Goal: Transaction & Acquisition: Subscribe to service/newsletter

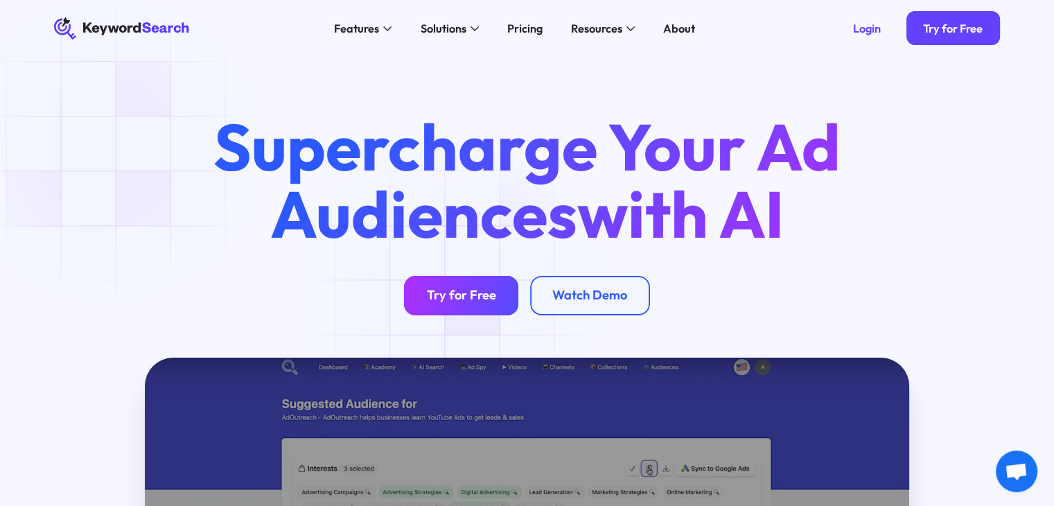
click at [456, 291] on div "Try for Free" at bounding box center [461, 296] width 69 height 16
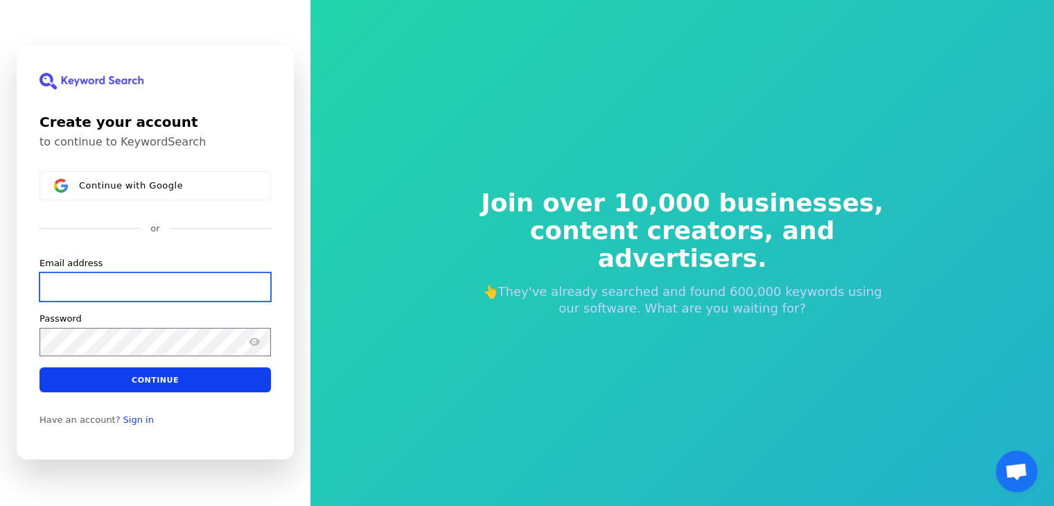
click at [109, 291] on input "Email address" at bounding box center [154, 286] width 231 height 29
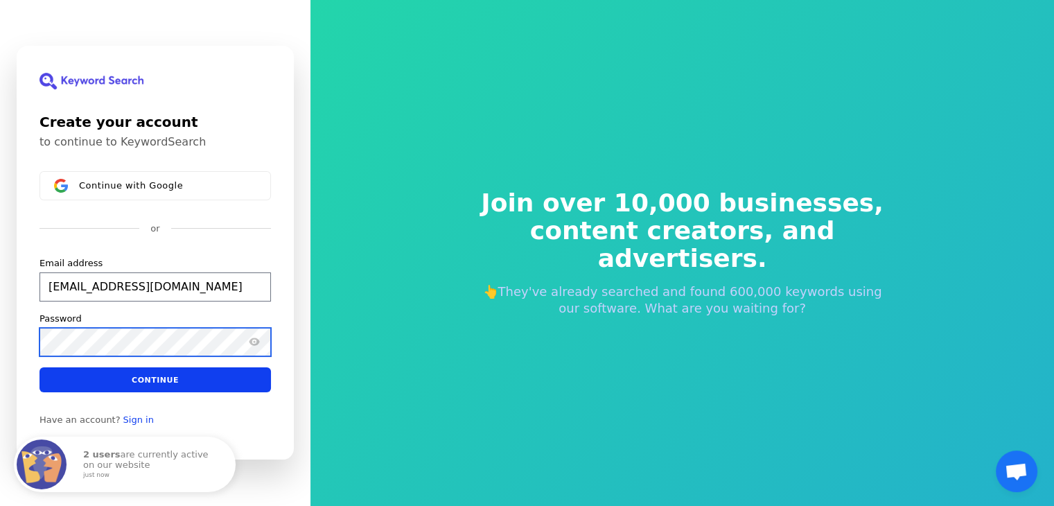
type input "[EMAIL_ADDRESS][DOMAIN_NAME]"
